Goal: Transaction & Acquisition: Purchase product/service

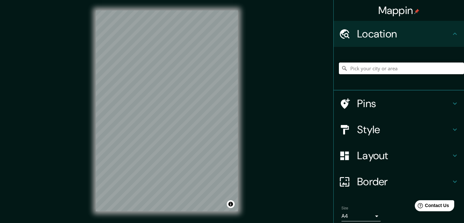
click at [387, 72] on input "Pick your city or area" at bounding box center [401, 69] width 125 height 12
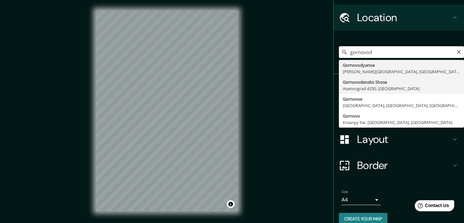
scroll to position [18, 0]
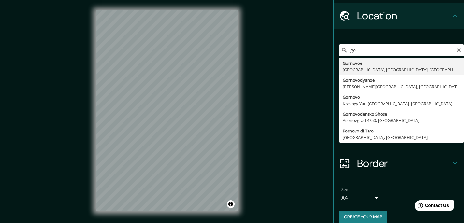
type input "g"
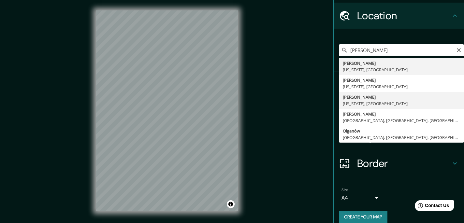
scroll to position [26, 0]
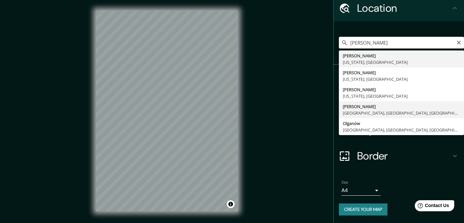
type input "Olga, Olginsky District, Primorsky Krai, Russia"
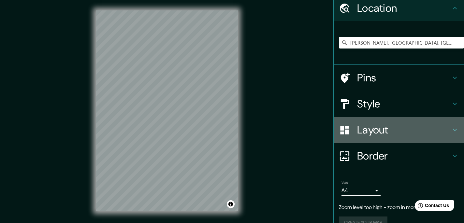
click at [370, 129] on h4 "Layout" at bounding box center [404, 129] width 94 height 13
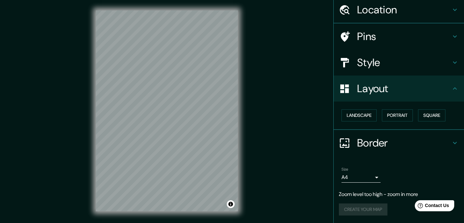
scroll to position [24, 0]
click at [380, 25] on div "Pins" at bounding box center [399, 36] width 130 height 26
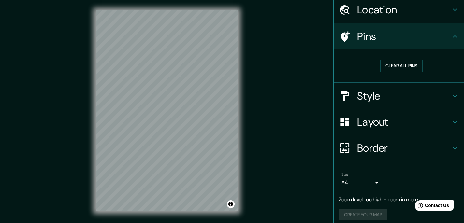
click at [372, 42] on h4 "Pins" at bounding box center [404, 36] width 94 height 13
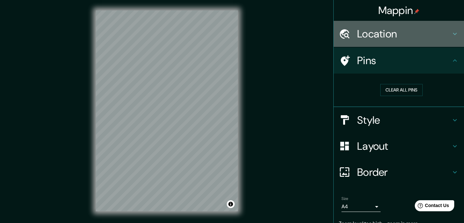
click at [378, 36] on h4 "Location" at bounding box center [404, 33] width 94 height 13
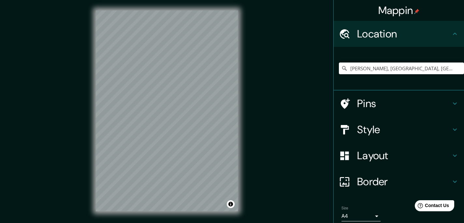
click at [374, 110] on div "Pins" at bounding box center [399, 104] width 130 height 26
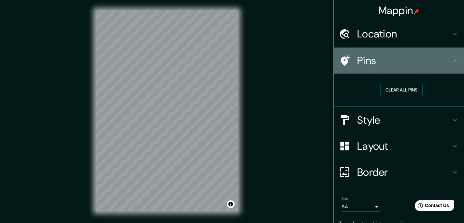
click at [347, 63] on icon at bounding box center [345, 60] width 9 height 10
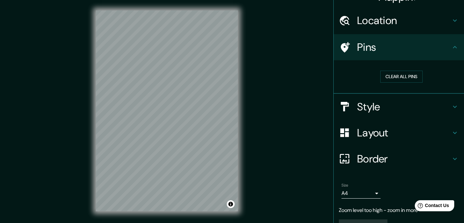
scroll to position [29, 0]
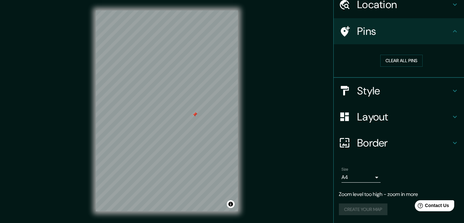
click at [375, 124] on div "Layout" at bounding box center [399, 117] width 130 height 26
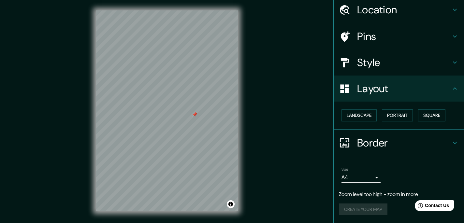
scroll to position [24, 0]
click at [372, 116] on button "Landscape" at bounding box center [358, 115] width 35 height 12
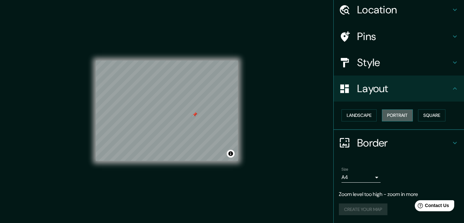
click at [413, 117] on button "Portrait" at bounding box center [397, 115] width 31 height 12
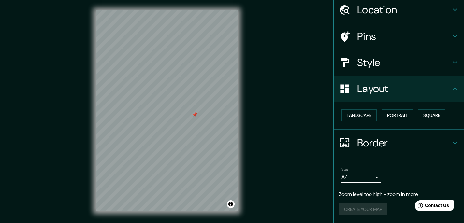
click at [388, 63] on h4 "Style" at bounding box center [404, 62] width 94 height 13
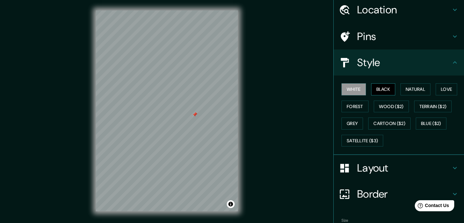
click at [384, 84] on button "Black" at bounding box center [383, 89] width 24 height 12
click at [409, 90] on button "Natural" at bounding box center [415, 89] width 30 height 12
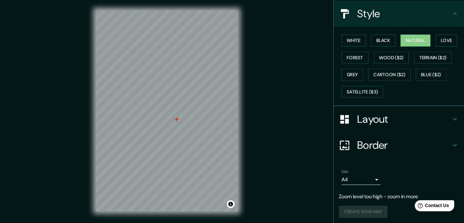
scroll to position [75, 0]
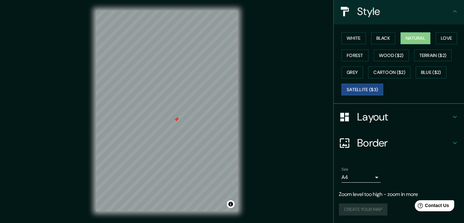
click at [360, 90] on button "Satellite ($3)" at bounding box center [362, 90] width 42 height 12
